Goal: Navigation & Orientation: Find specific page/section

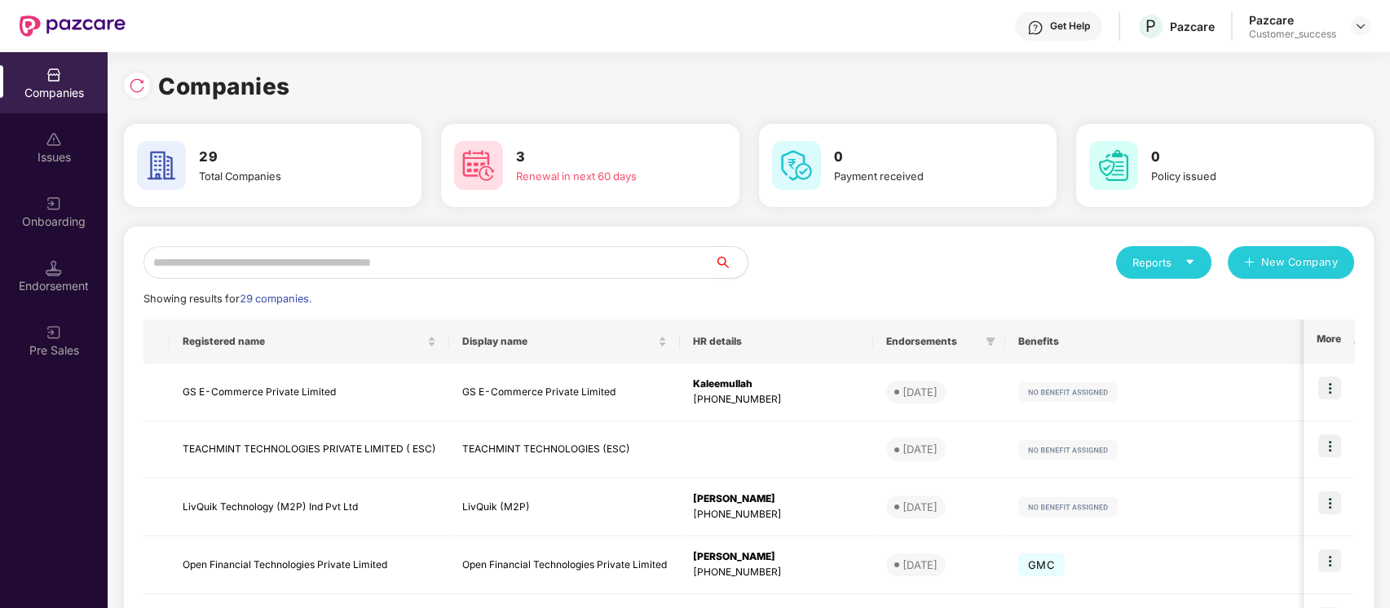
click at [555, 257] on input "text" at bounding box center [429, 262] width 572 height 33
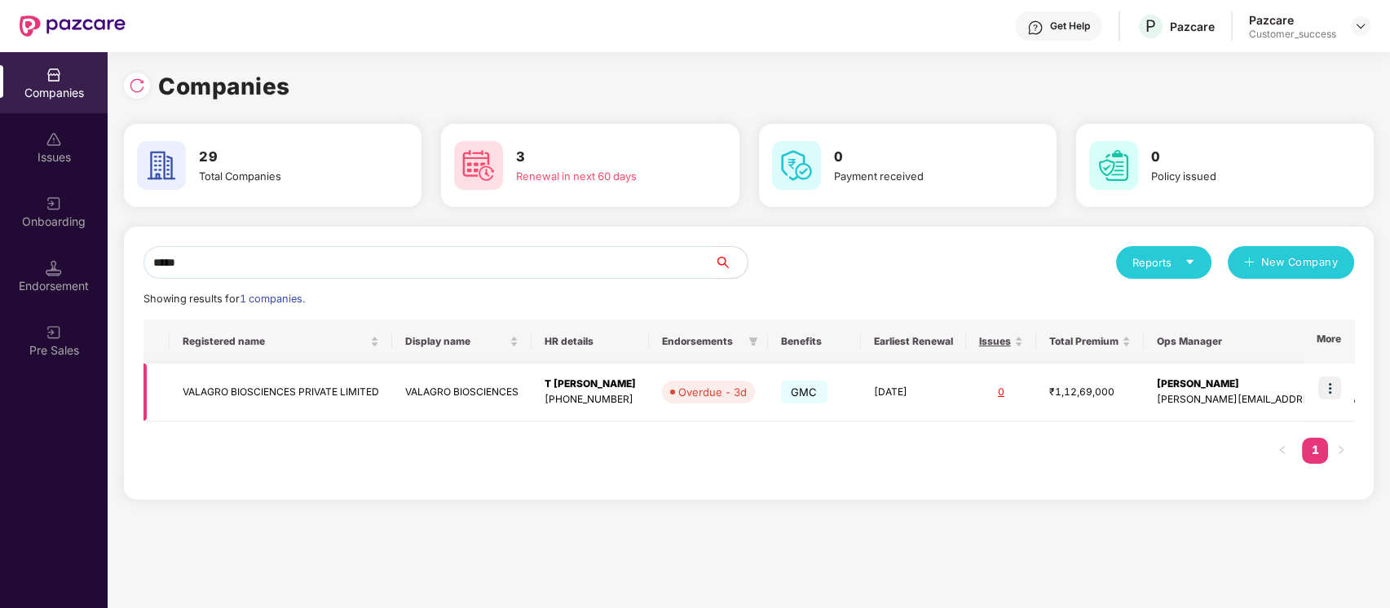
type input "*****"
click at [329, 373] on td "VALAGRO BIOSCIENCES PRIVATE LIMITED" at bounding box center [281, 393] width 223 height 58
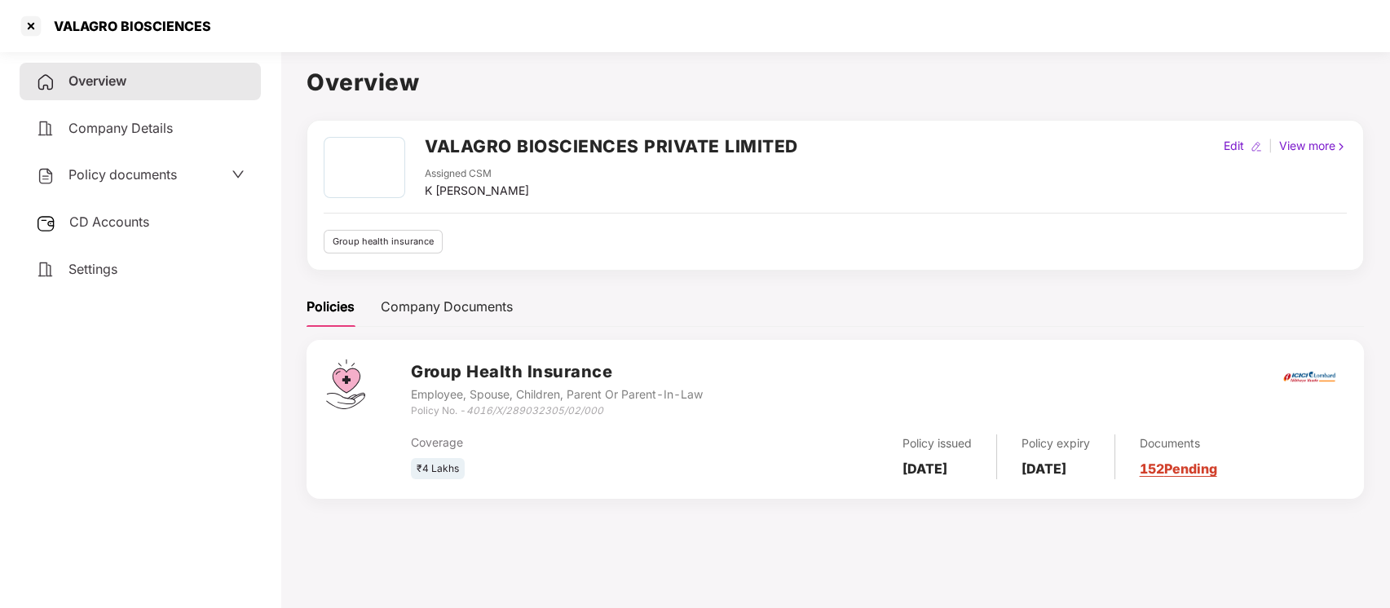
click at [106, 264] on span "Settings" at bounding box center [92, 269] width 49 height 16
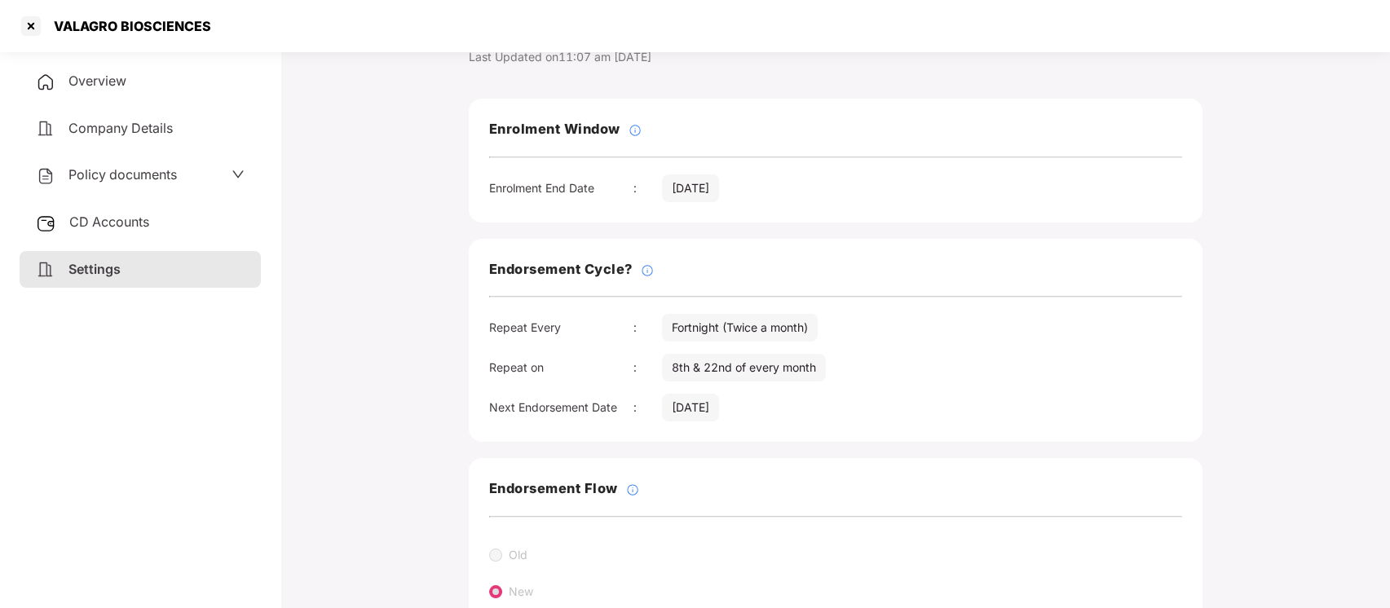
scroll to position [53, 0]
click at [33, 21] on div at bounding box center [31, 26] width 26 height 26
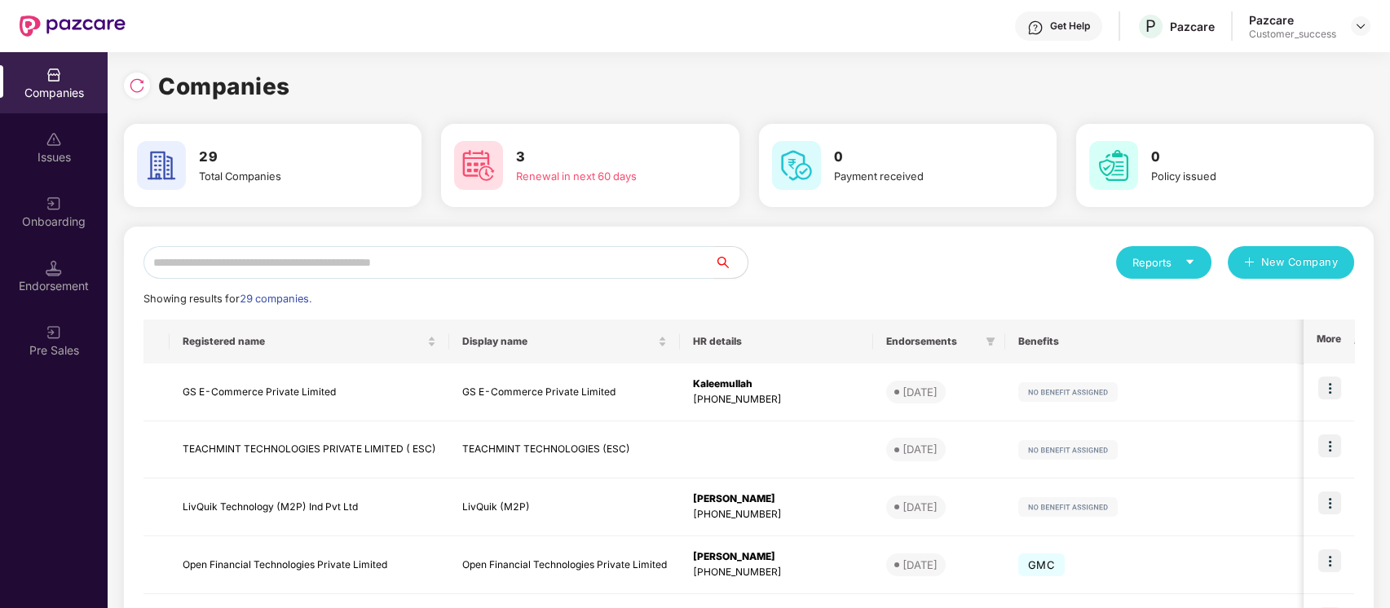
scroll to position [0, 0]
click at [333, 258] on input "text" at bounding box center [429, 262] width 572 height 33
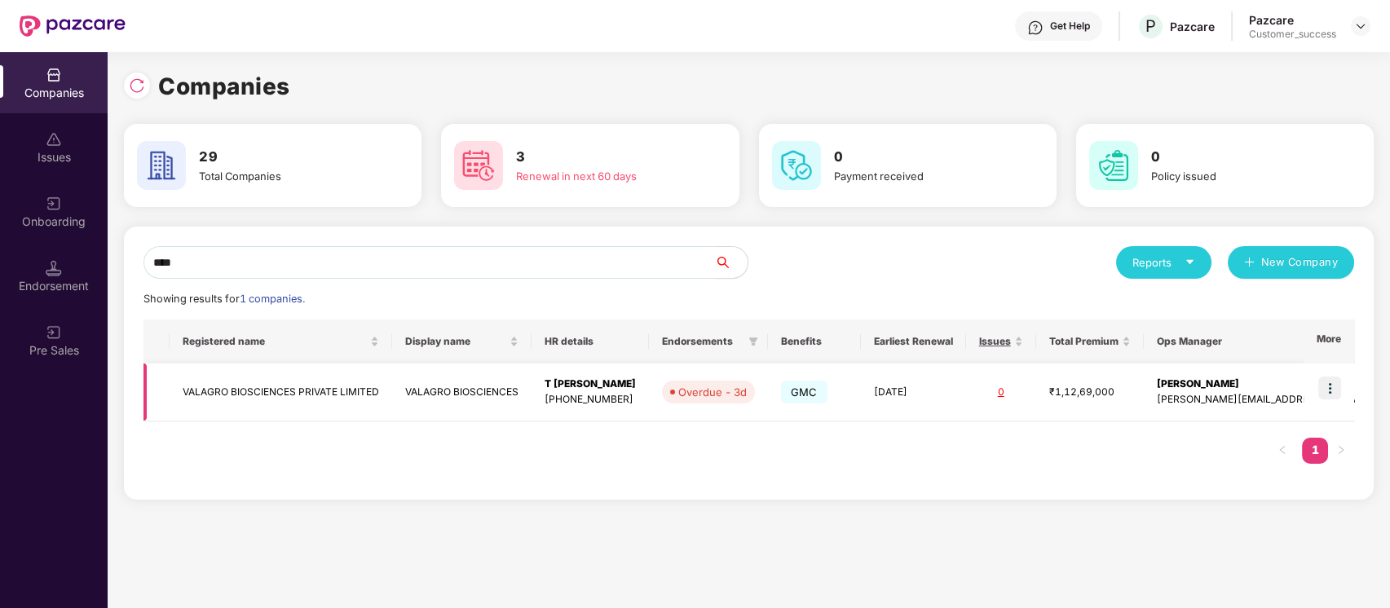
type input "****"
click at [1326, 392] on img at bounding box center [1329, 388] width 23 height 23
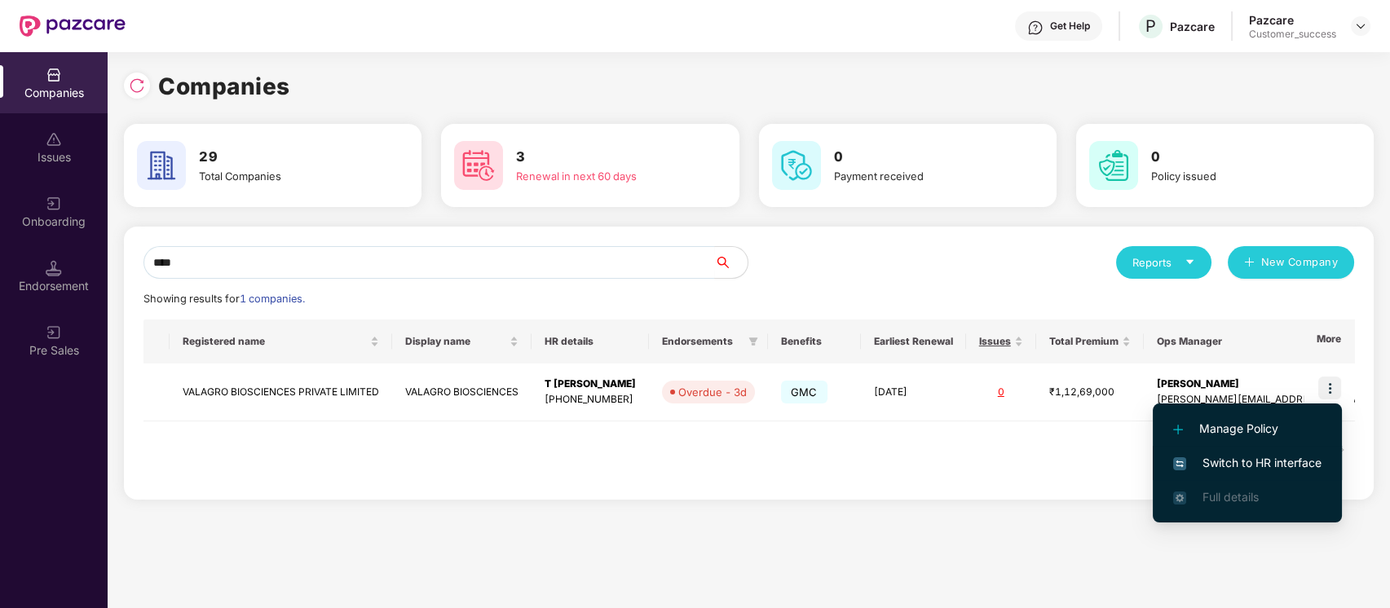
click at [1269, 460] on span "Switch to HR interface" at bounding box center [1247, 463] width 148 height 18
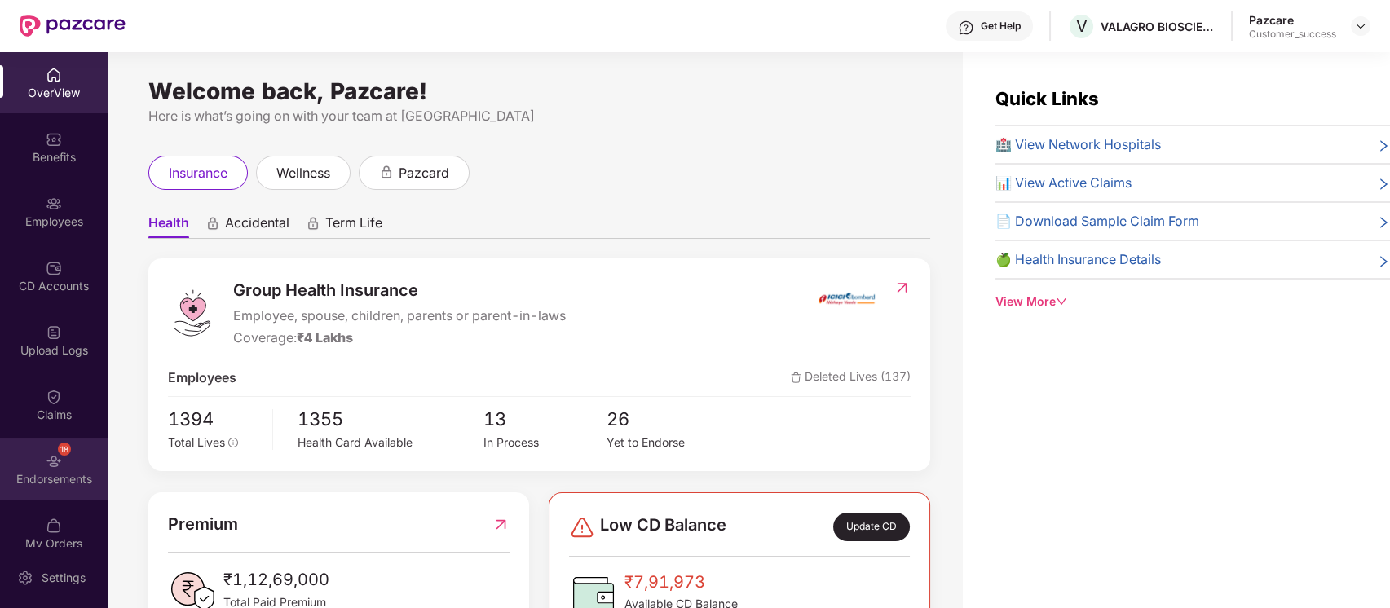
click at [57, 472] on div "Endorsements" at bounding box center [54, 479] width 108 height 16
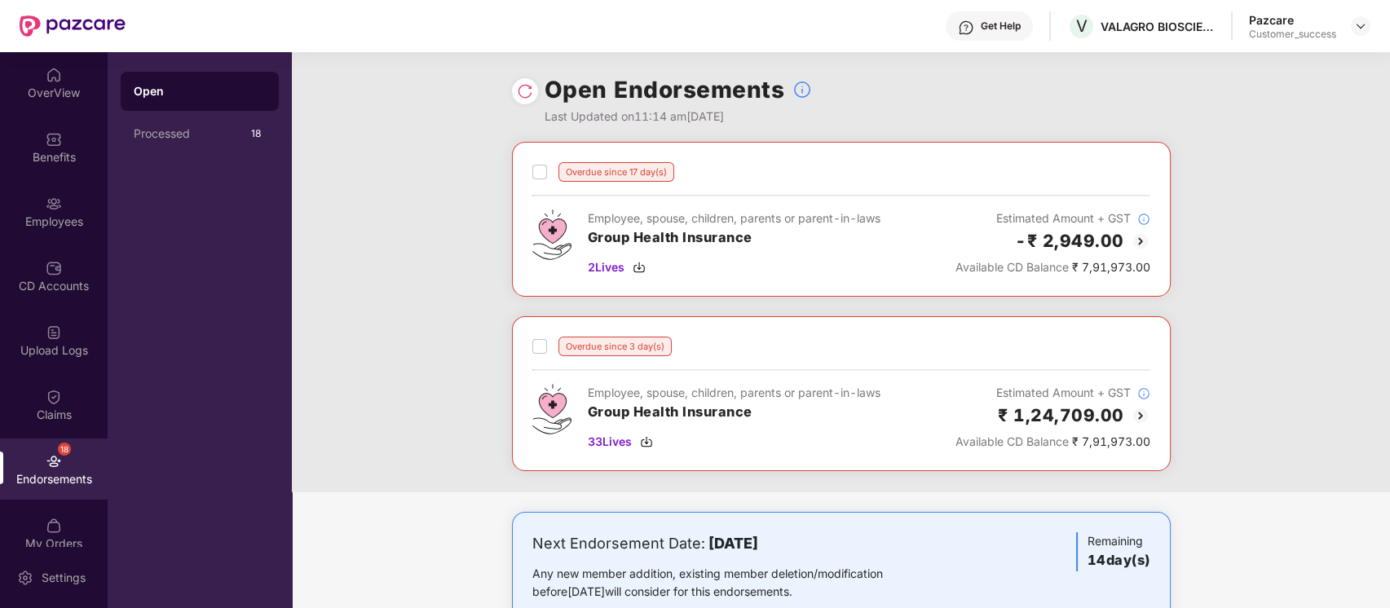
click at [1141, 234] on img at bounding box center [1141, 242] width 20 height 20
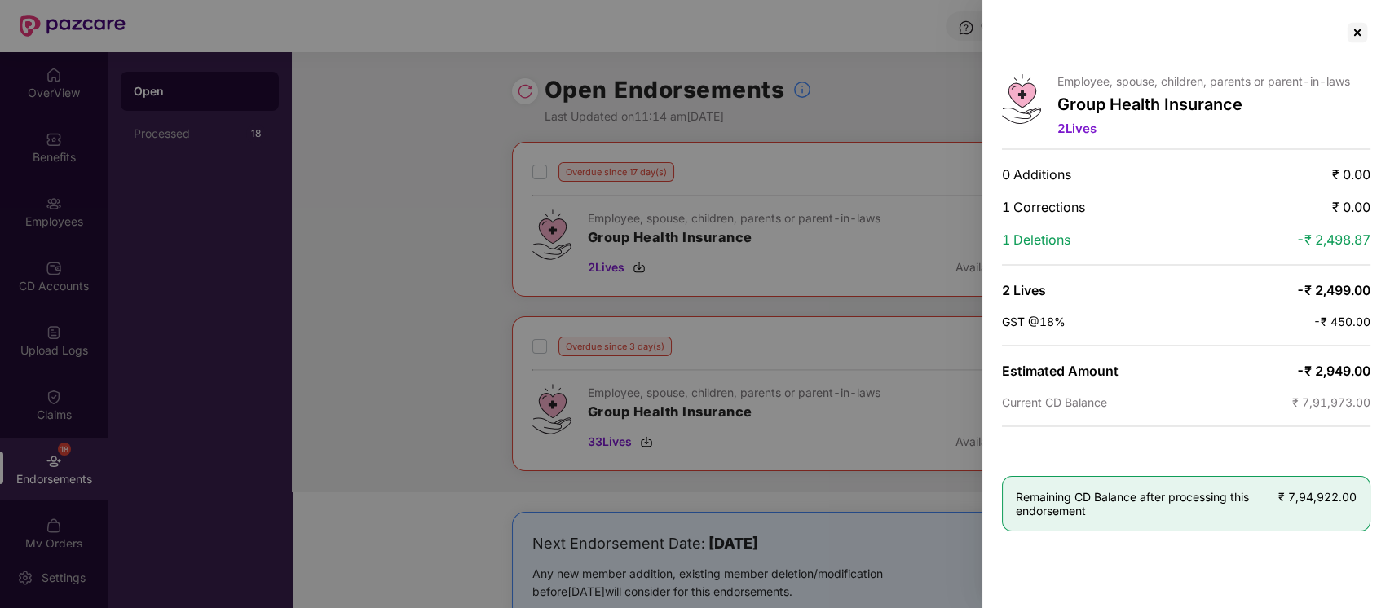
click at [1069, 122] on span "2 Lives" at bounding box center [1076, 128] width 39 height 15
click at [1362, 29] on div at bounding box center [1357, 33] width 26 height 26
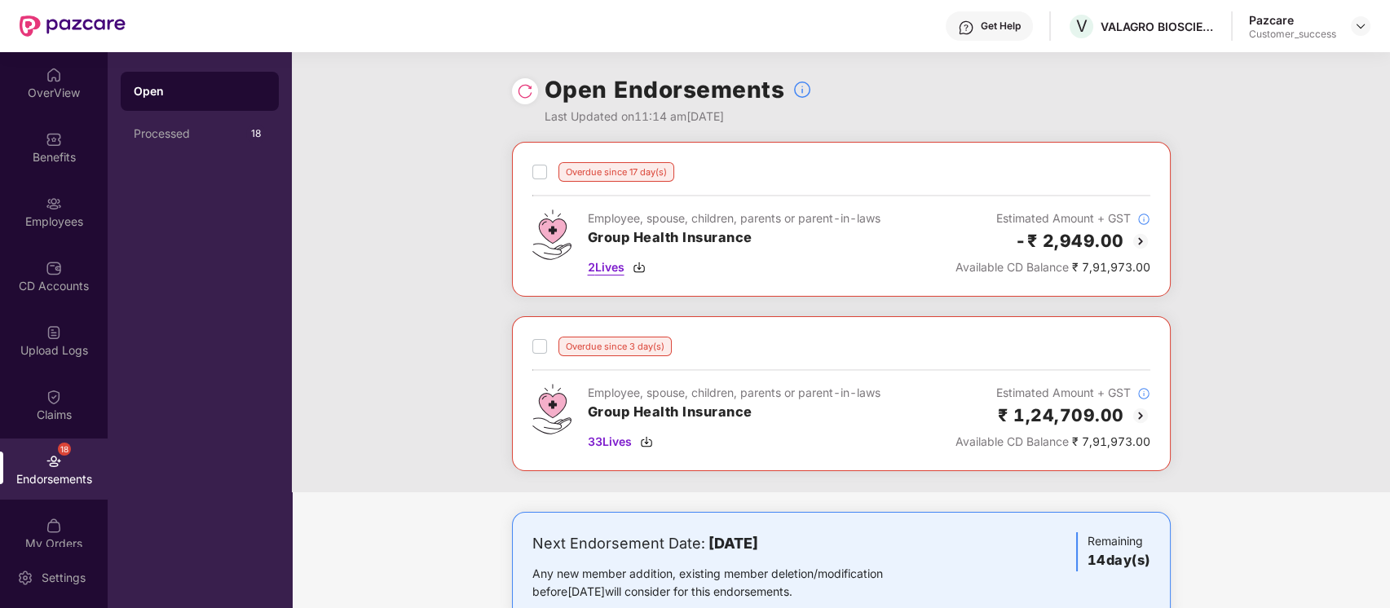
click at [642, 270] on img at bounding box center [639, 267] width 13 height 13
click at [603, 444] on span "33 Lives" at bounding box center [610, 442] width 44 height 18
